Goal: Information Seeking & Learning: Learn about a topic

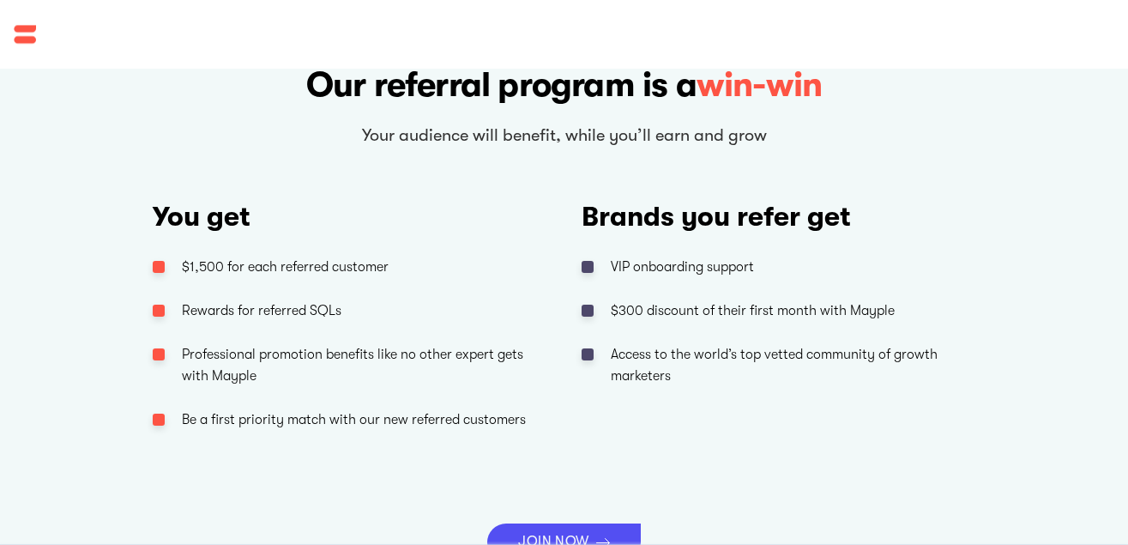
scroll to position [948, 0]
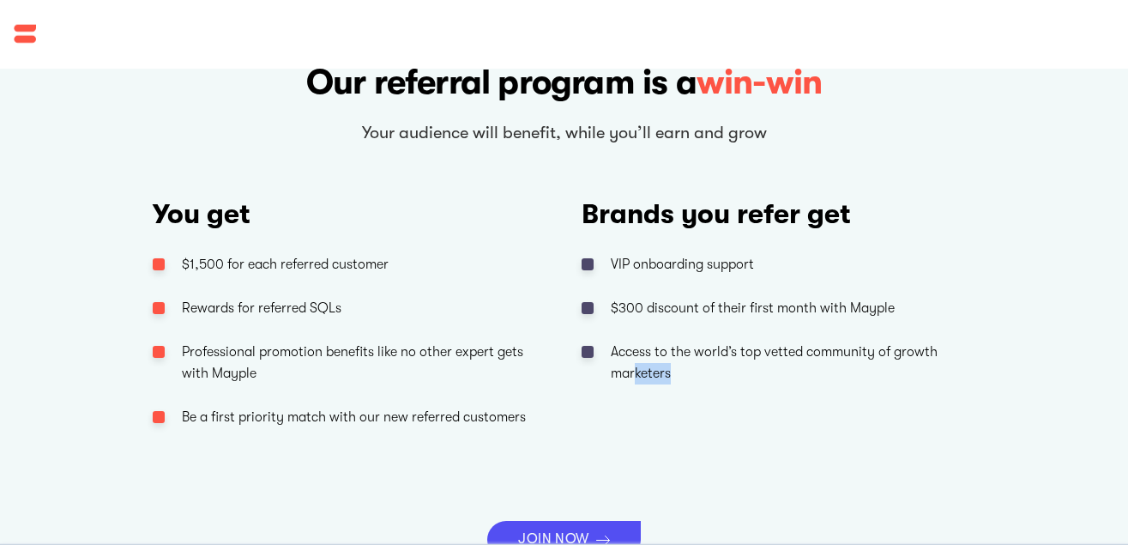
drag, startPoint x: 698, startPoint y: 457, endPoint x: 597, endPoint y: 448, distance: 100.8
click at [597, 448] on div "Brands you refer get VIP onboarding support $300 discount of their first month …" at bounding box center [779, 336] width 395 height 305
click at [695, 453] on div "Brands you refer get VIP onboarding support $300 discount of their first month …" at bounding box center [779, 336] width 395 height 305
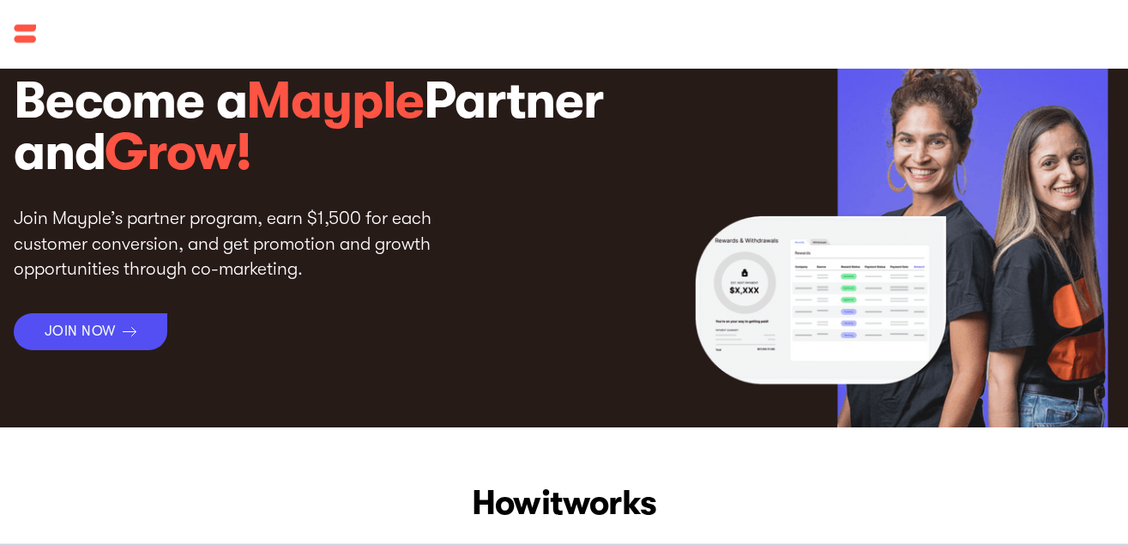
scroll to position [0, 0]
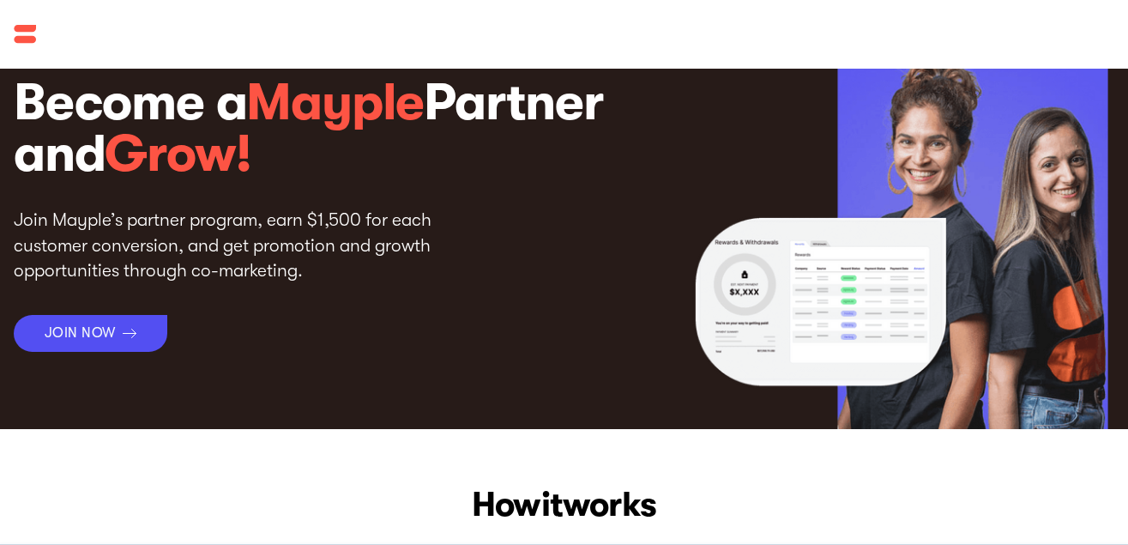
click at [32, 37] on img at bounding box center [87, 34] width 146 height 33
click at [19, 30] on img at bounding box center [87, 34] width 146 height 33
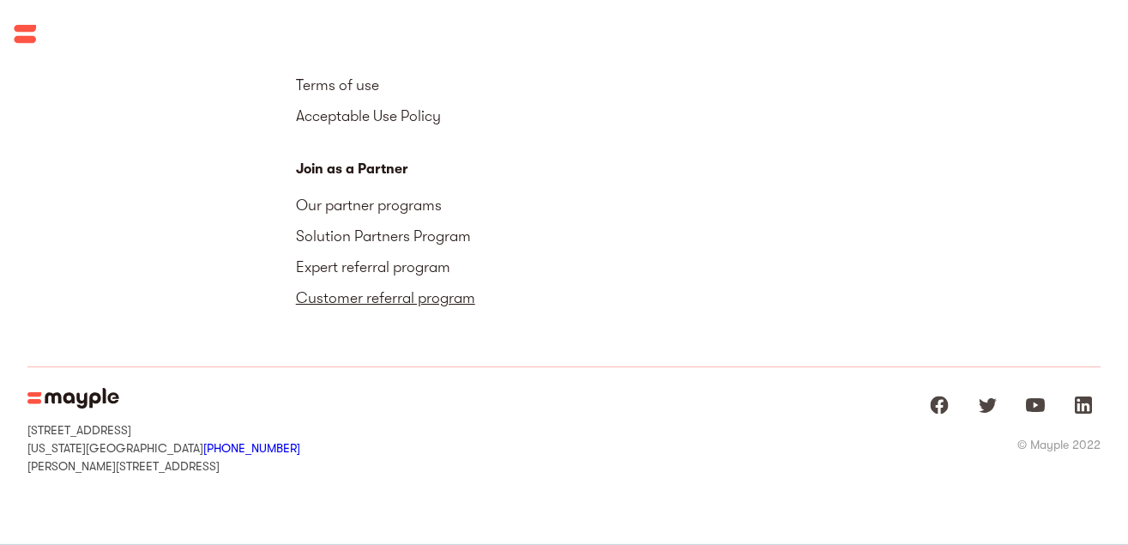
scroll to position [3300, 0]
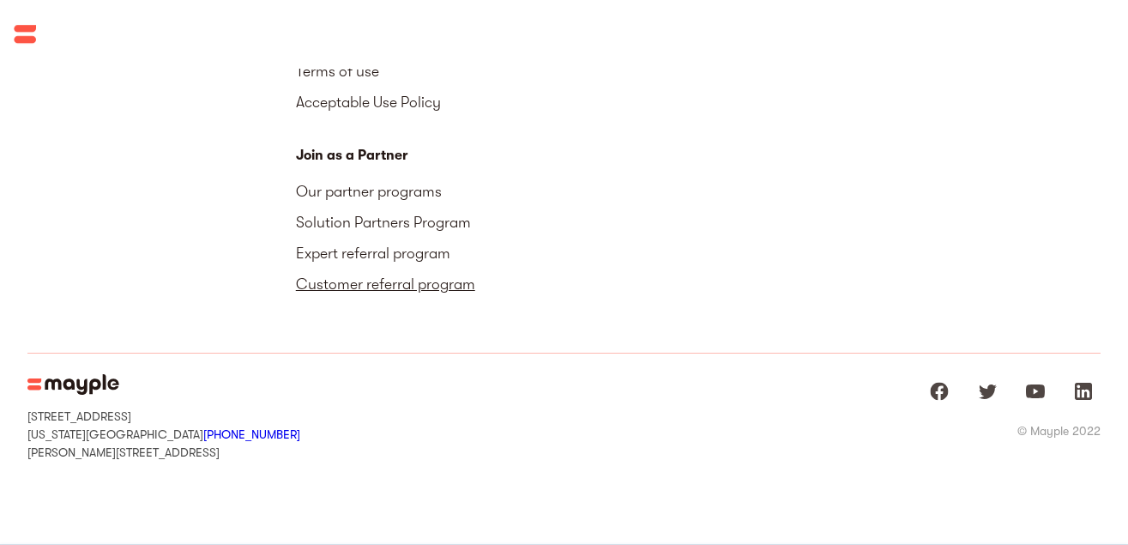
click at [396, 295] on link "Customer referral program" at bounding box center [430, 284] width 269 height 31
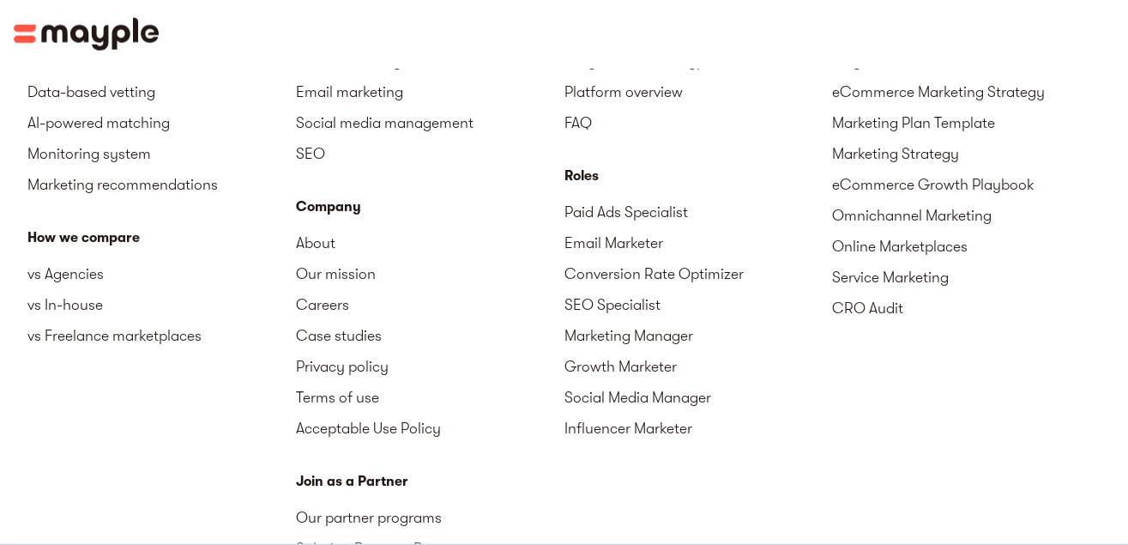
scroll to position [2091, 0]
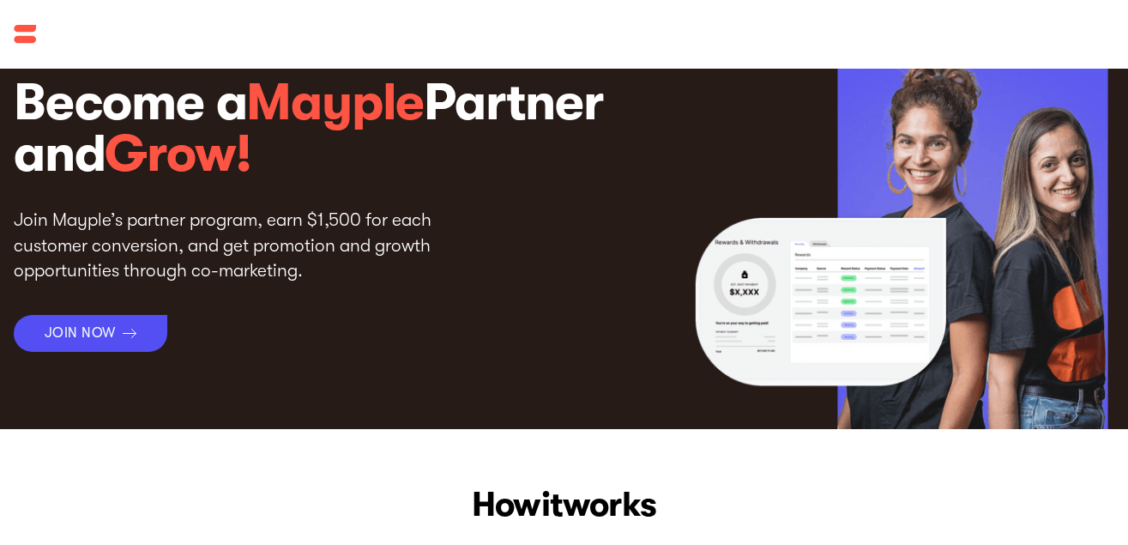
scroll to position [3299, 0]
